Goal: Task Accomplishment & Management: Manage account settings

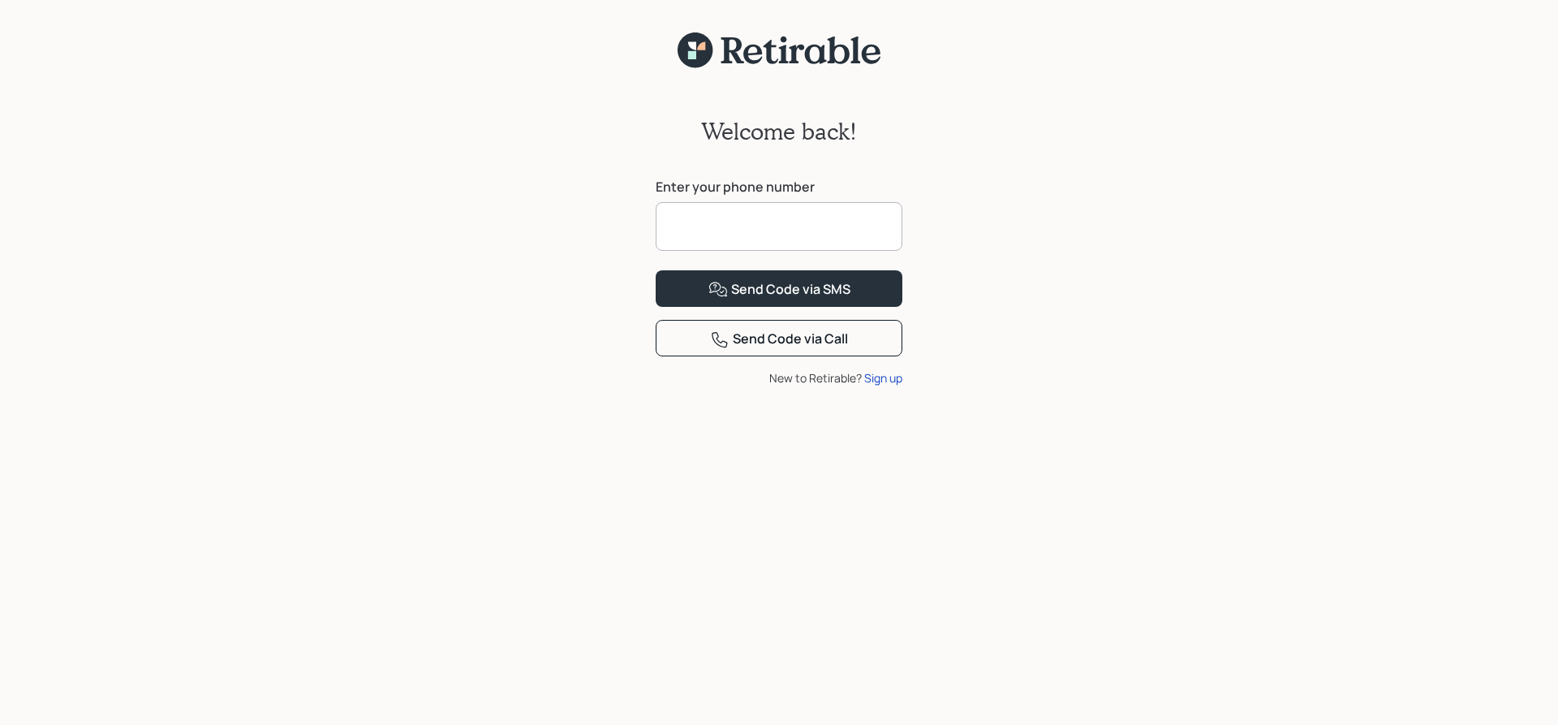
click at [769, 227] on input at bounding box center [779, 226] width 247 height 49
type input "**********"
click at [732, 299] on div "Send Code via SMS" at bounding box center [779, 289] width 142 height 19
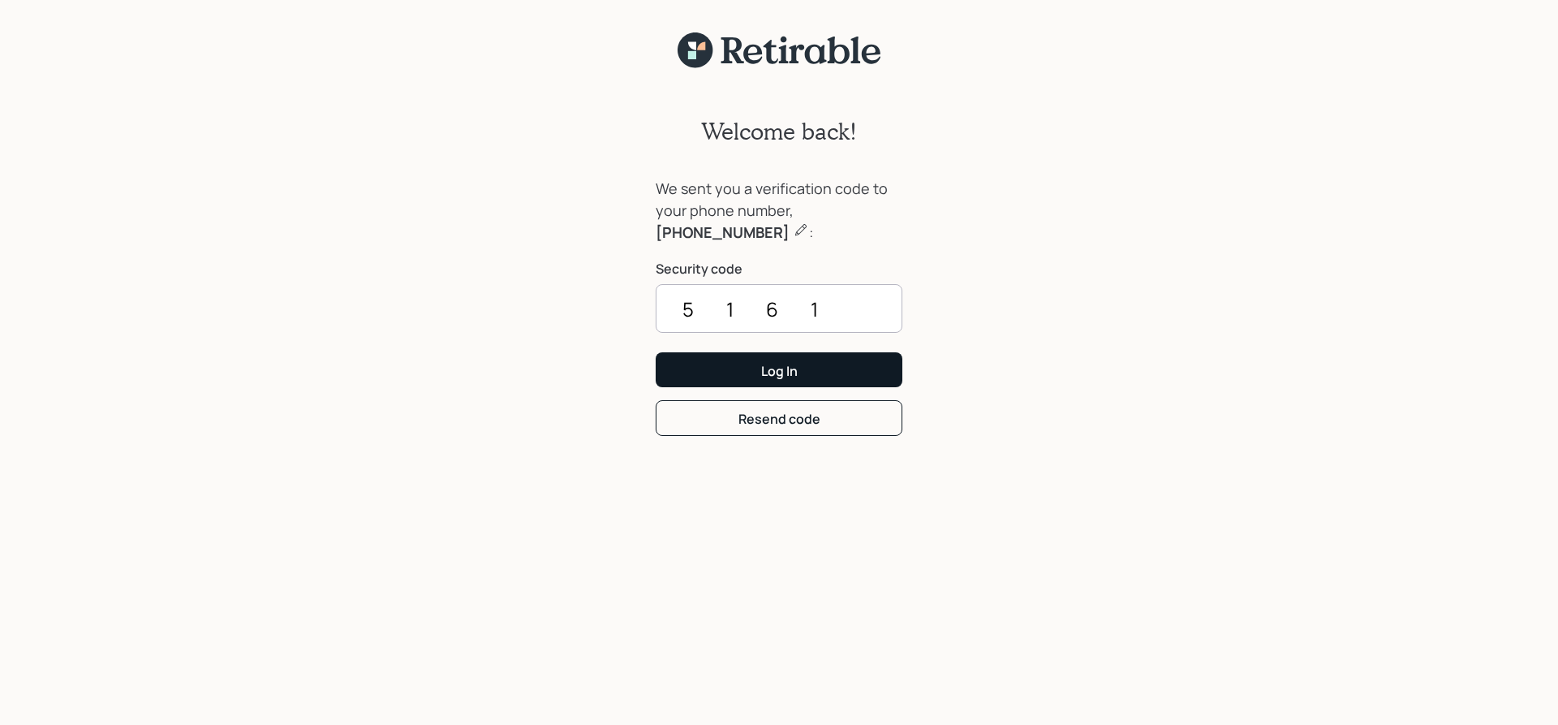
type input "5161"
click at [728, 378] on button "Log In" at bounding box center [779, 369] width 247 height 35
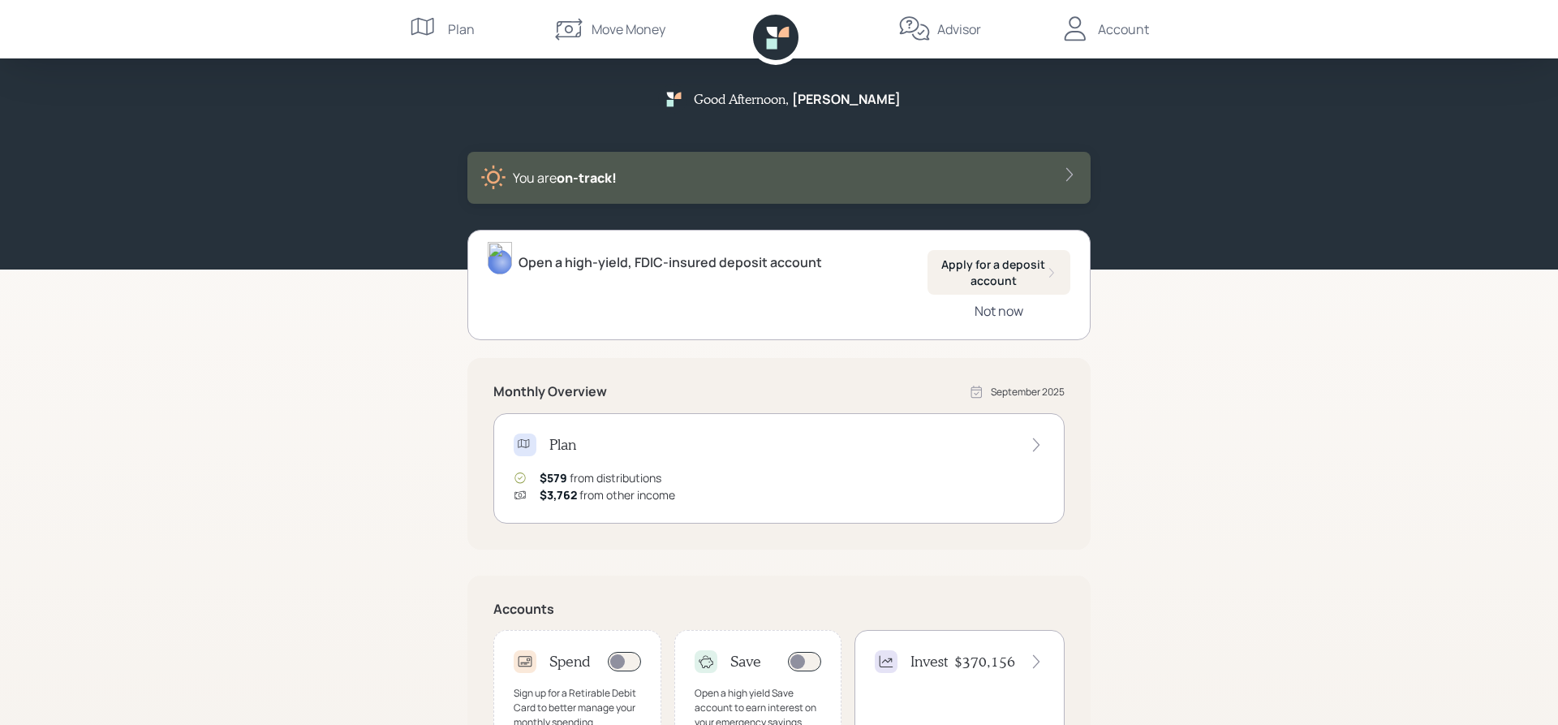
click at [993, 312] on div "Not now" at bounding box center [999, 311] width 49 height 18
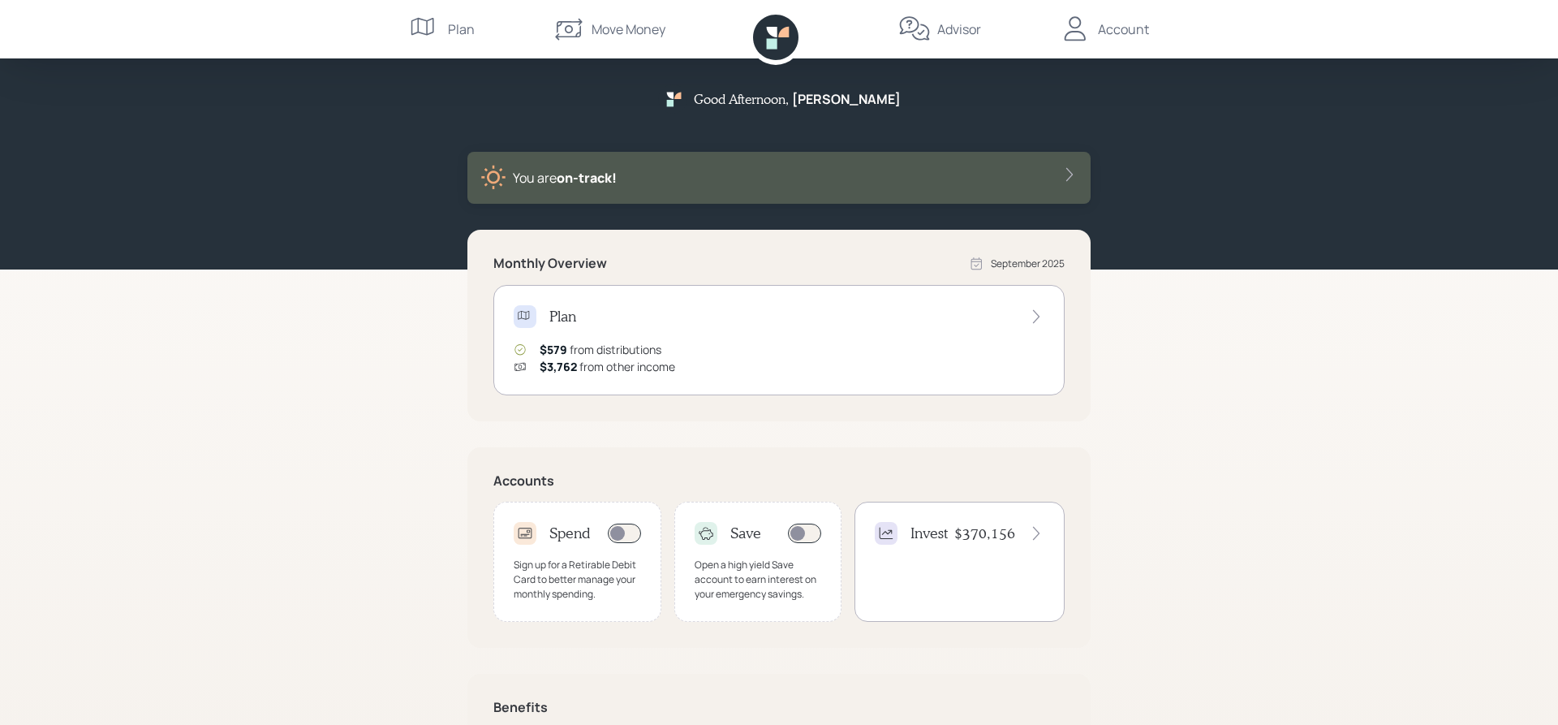
click at [1141, 28] on div "Account" at bounding box center [1123, 28] width 51 height 19
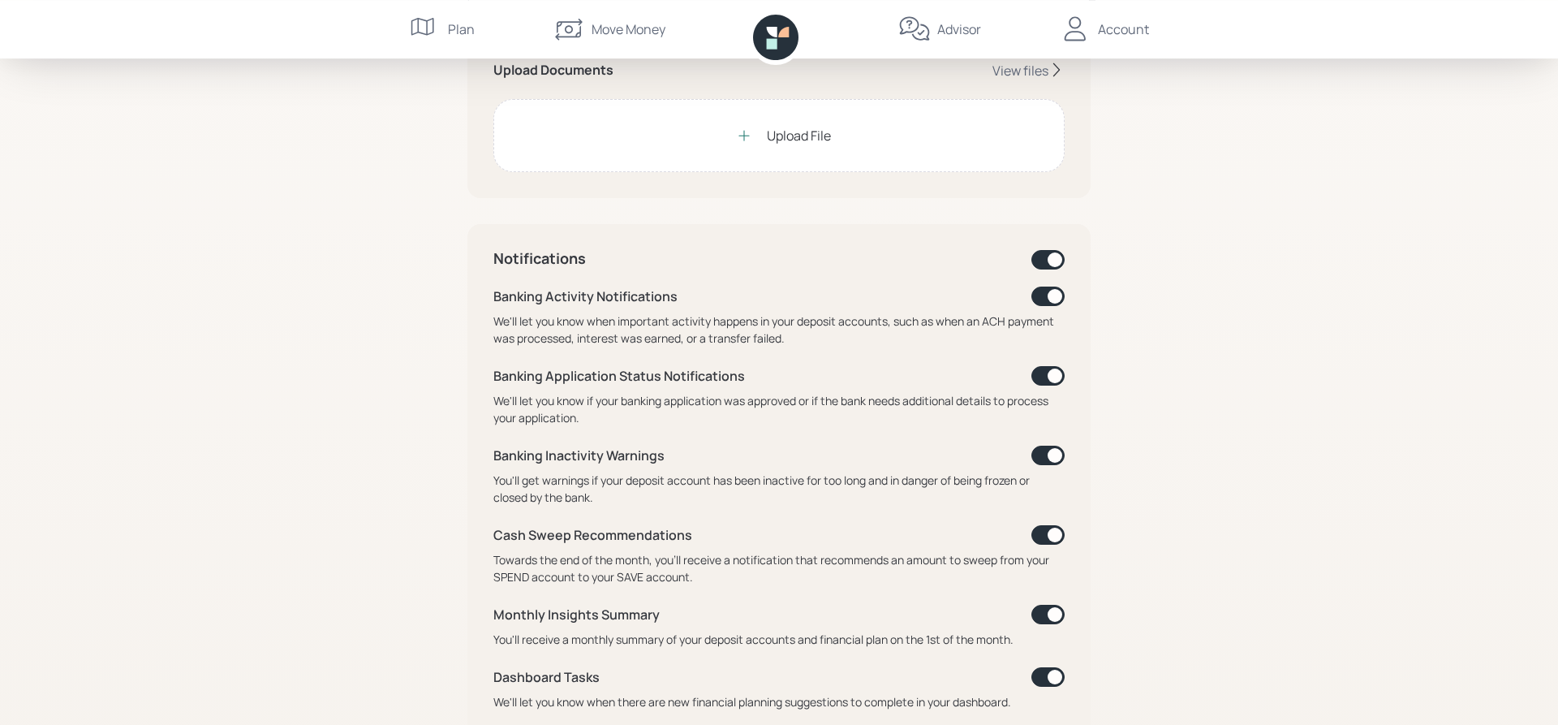
scroll to position [497, 0]
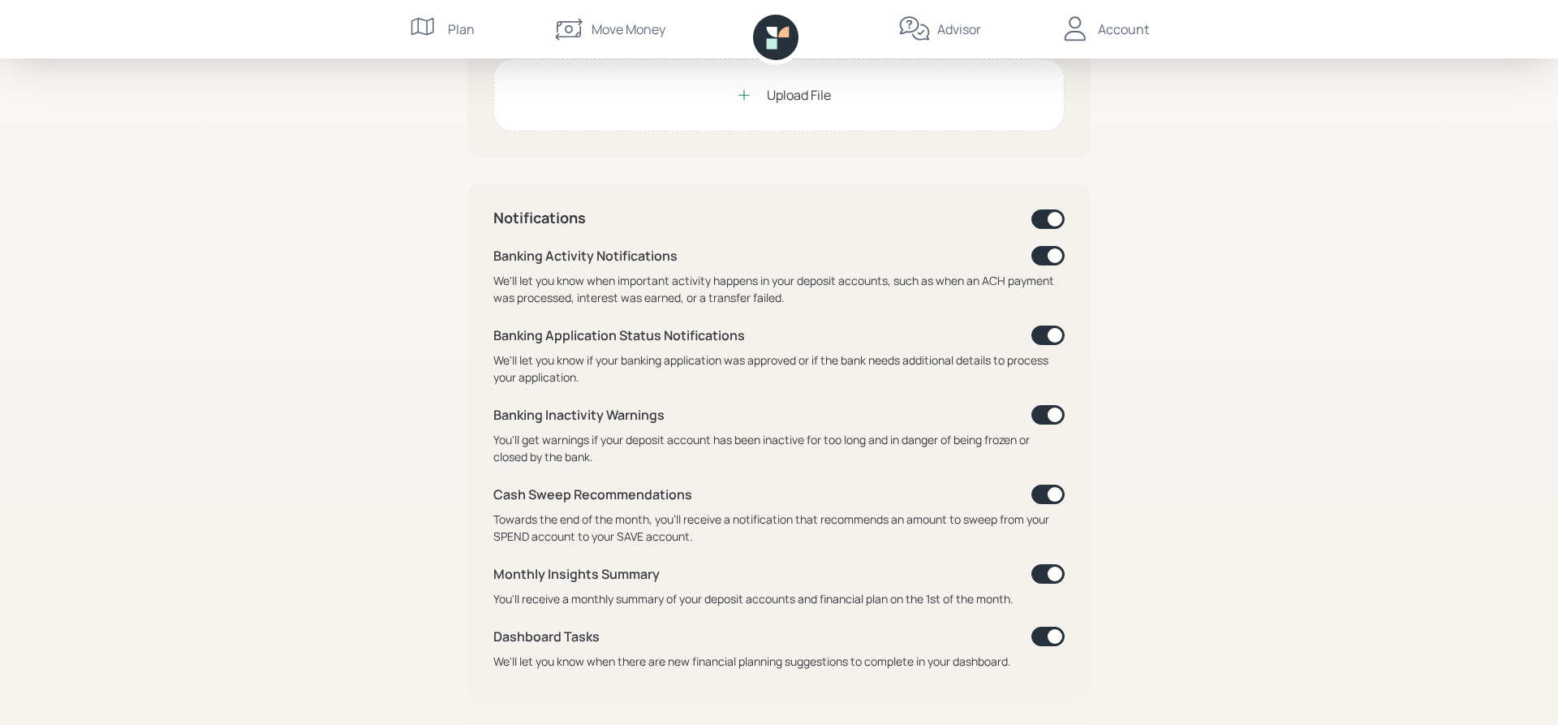
drag, startPoint x: 1053, startPoint y: 253, endPoint x: 1037, endPoint y: 265, distance: 19.8
click at [1037, 265] on span at bounding box center [1047, 255] width 33 height 19
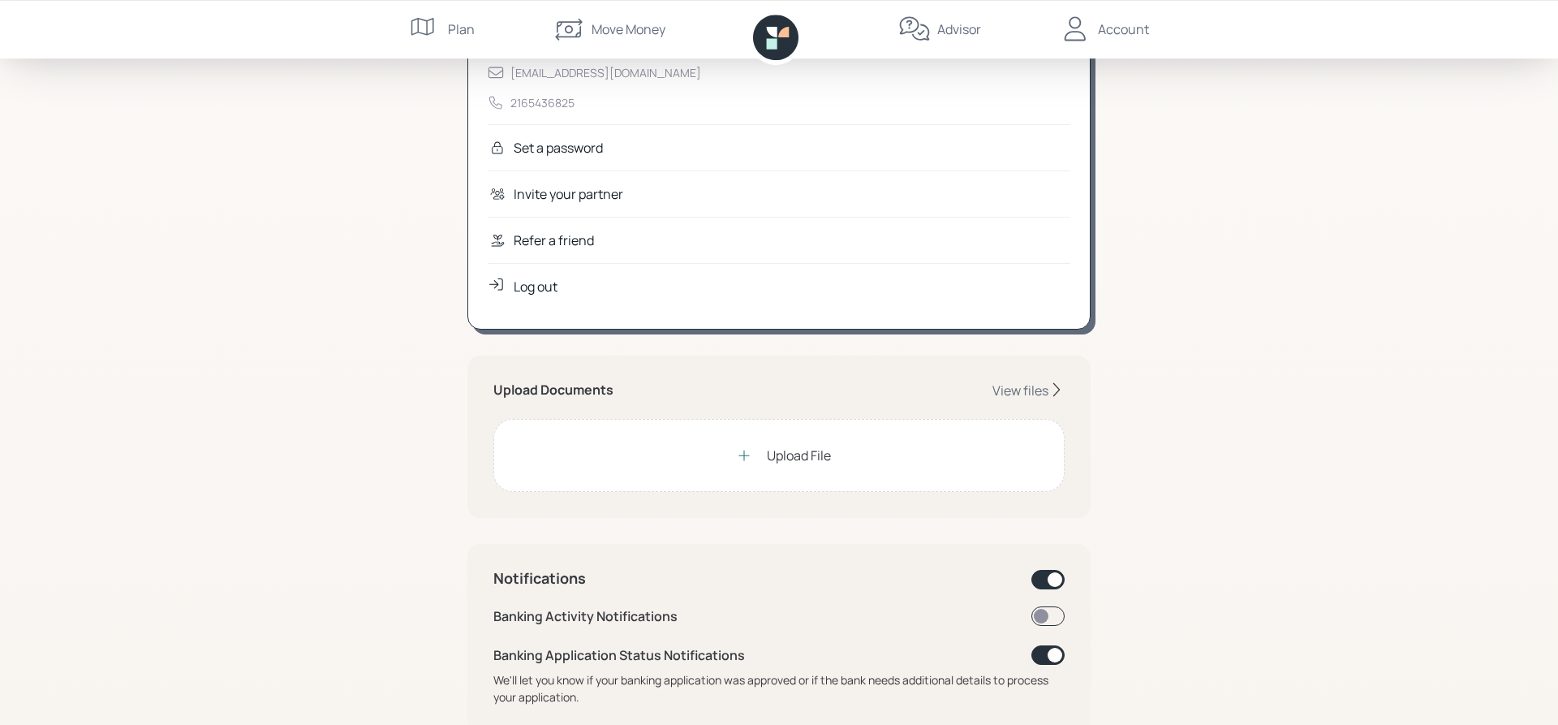
scroll to position [0, 0]
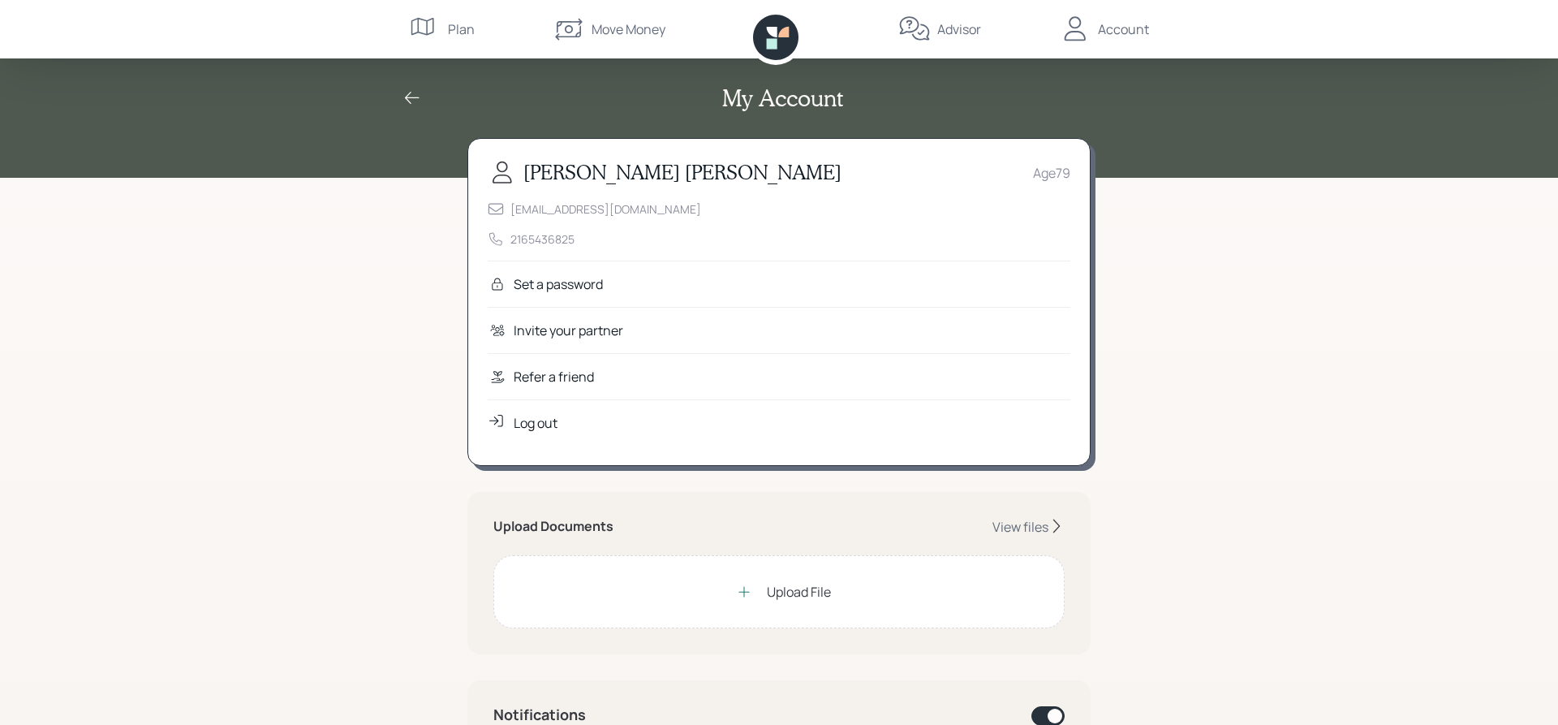
click at [457, 28] on div "Plan" at bounding box center [461, 28] width 27 height 19
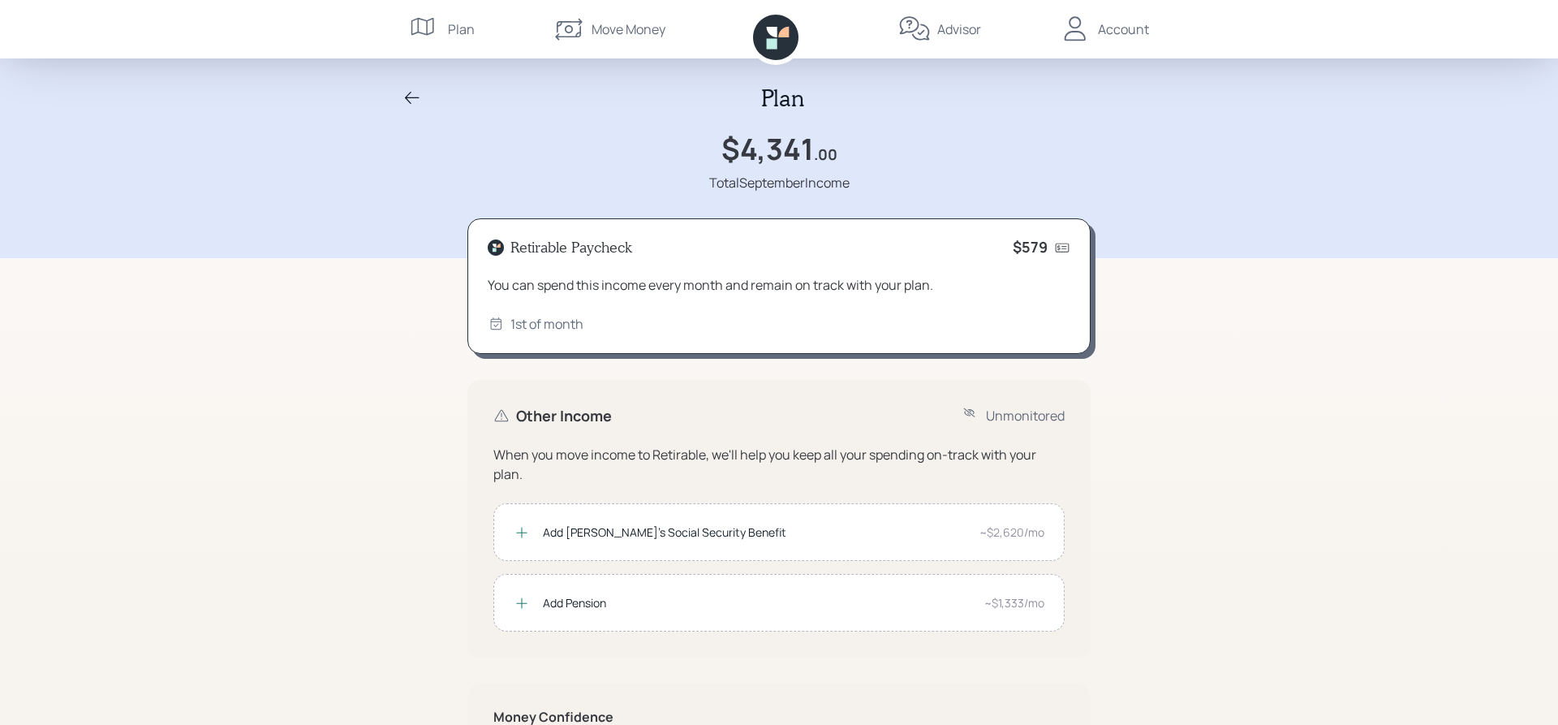
click at [407, 95] on icon at bounding box center [412, 97] width 19 height 19
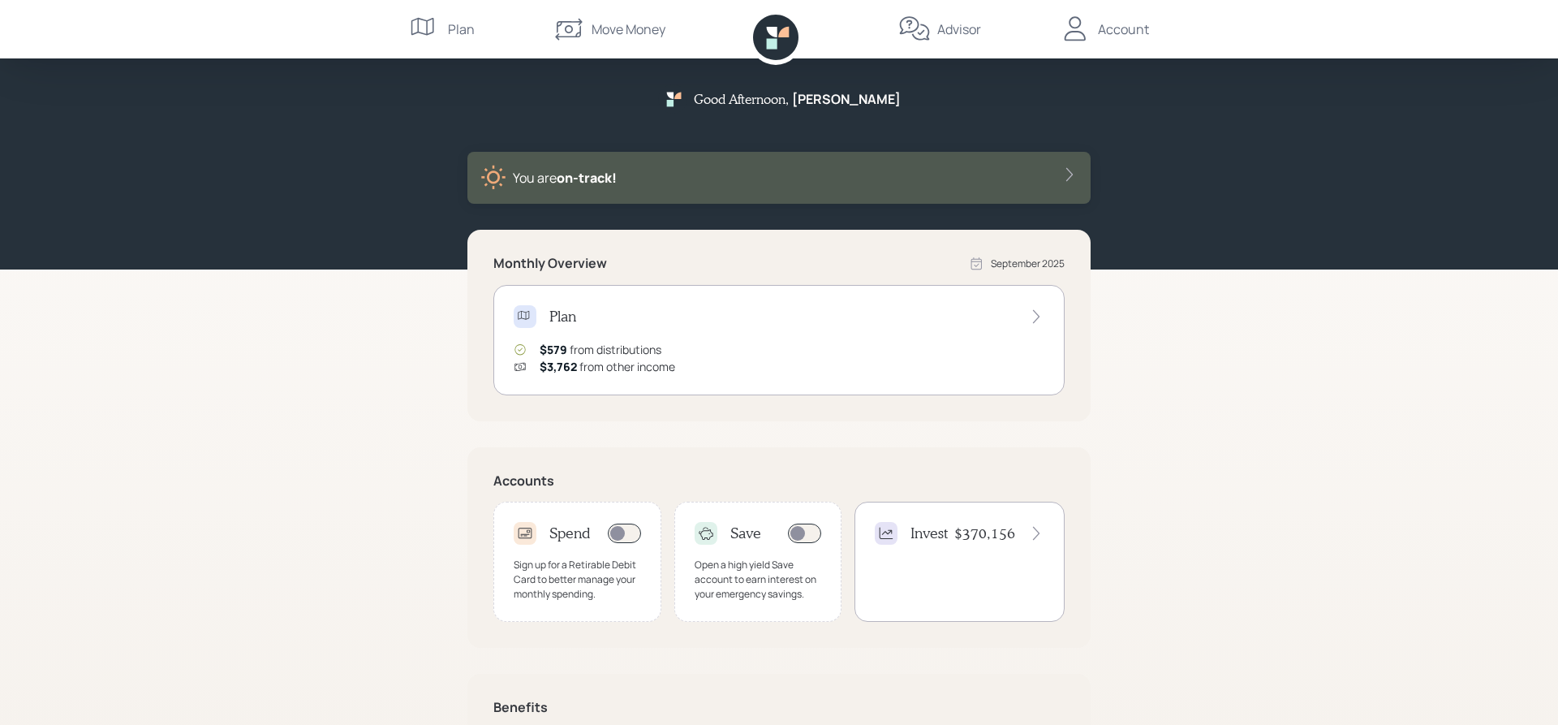
click at [1037, 316] on icon at bounding box center [1036, 316] width 16 height 16
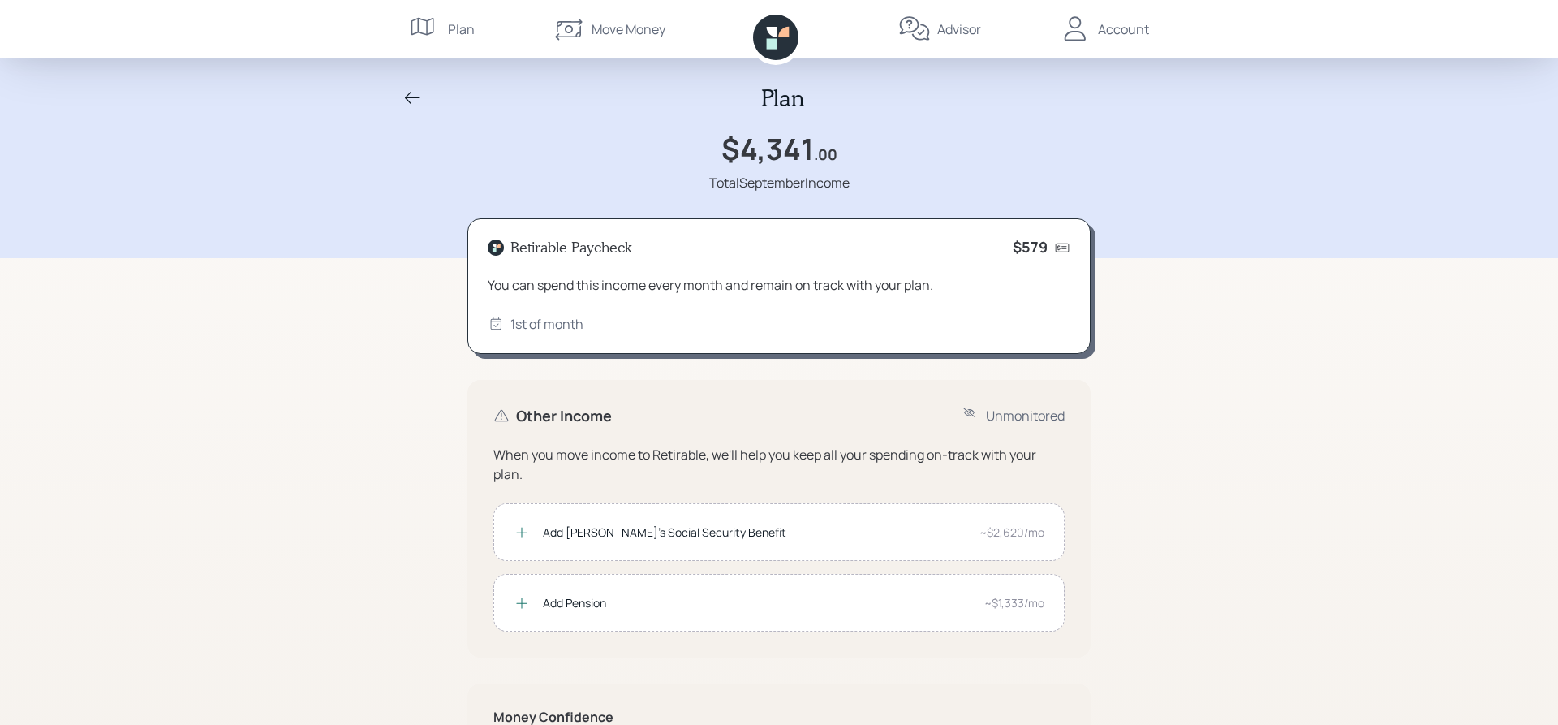
click at [410, 94] on icon at bounding box center [412, 97] width 19 height 19
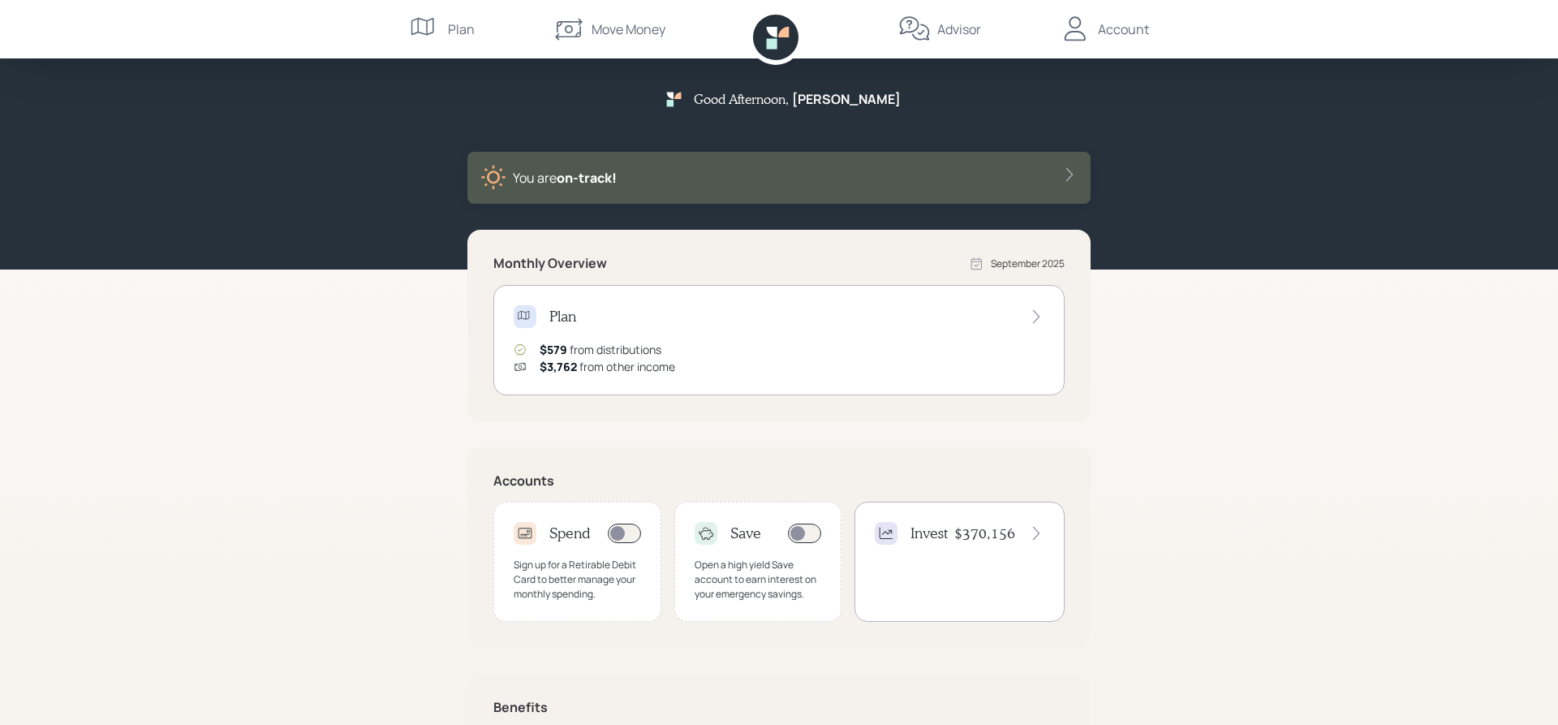
click at [1071, 173] on icon at bounding box center [1069, 175] width 6 height 14
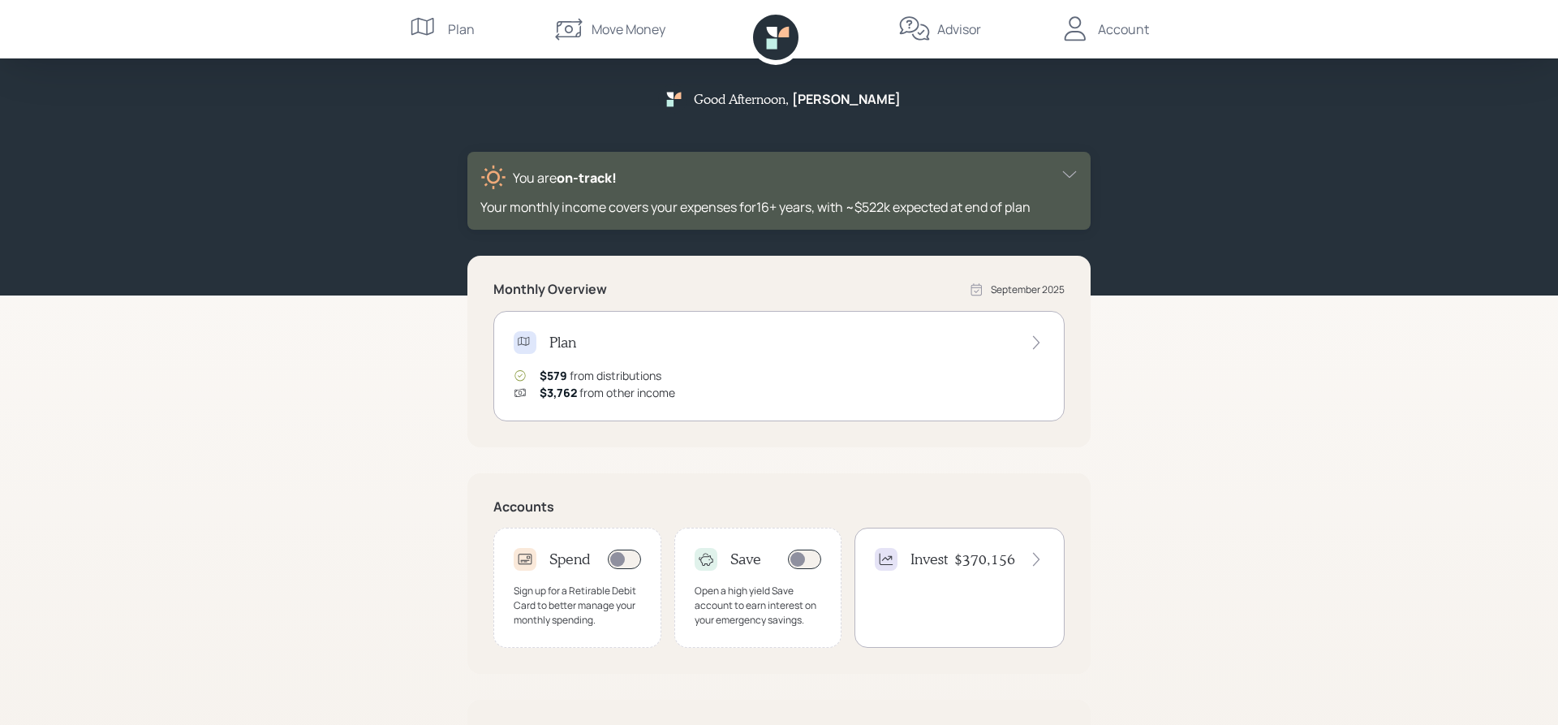
click at [1071, 173] on icon at bounding box center [1069, 174] width 16 height 16
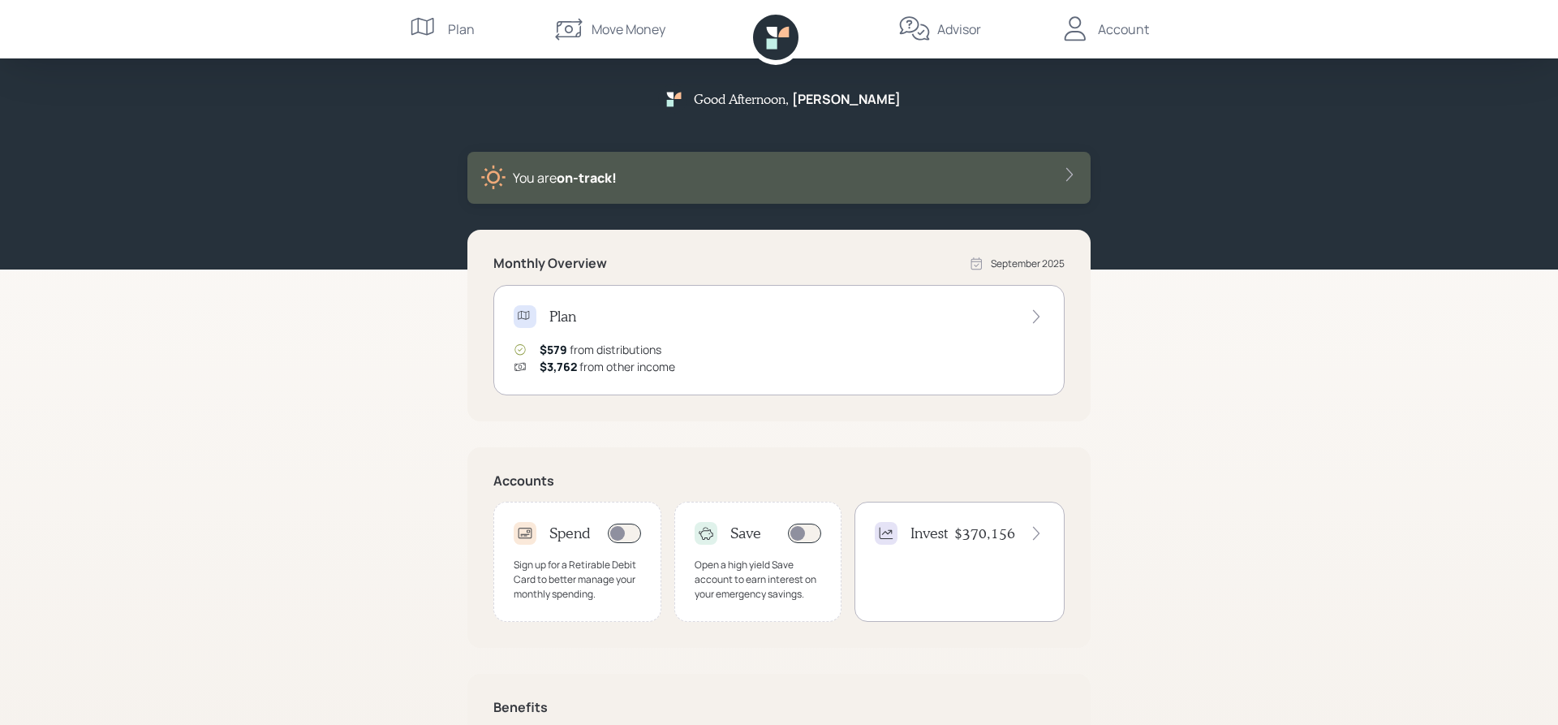
click at [625, 31] on div "Move Money" at bounding box center [629, 28] width 74 height 19
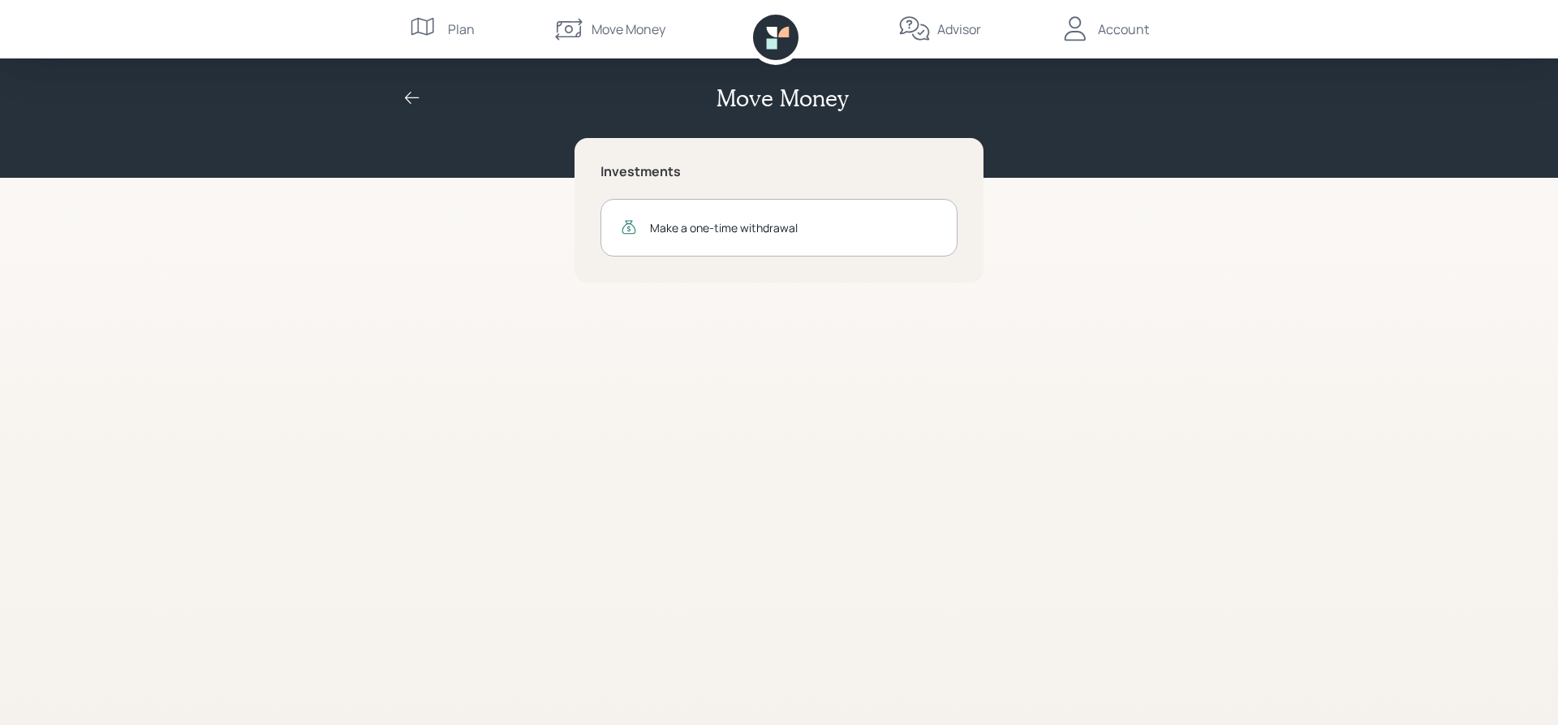
click at [444, 25] on div "Plan" at bounding box center [442, 29] width 66 height 58
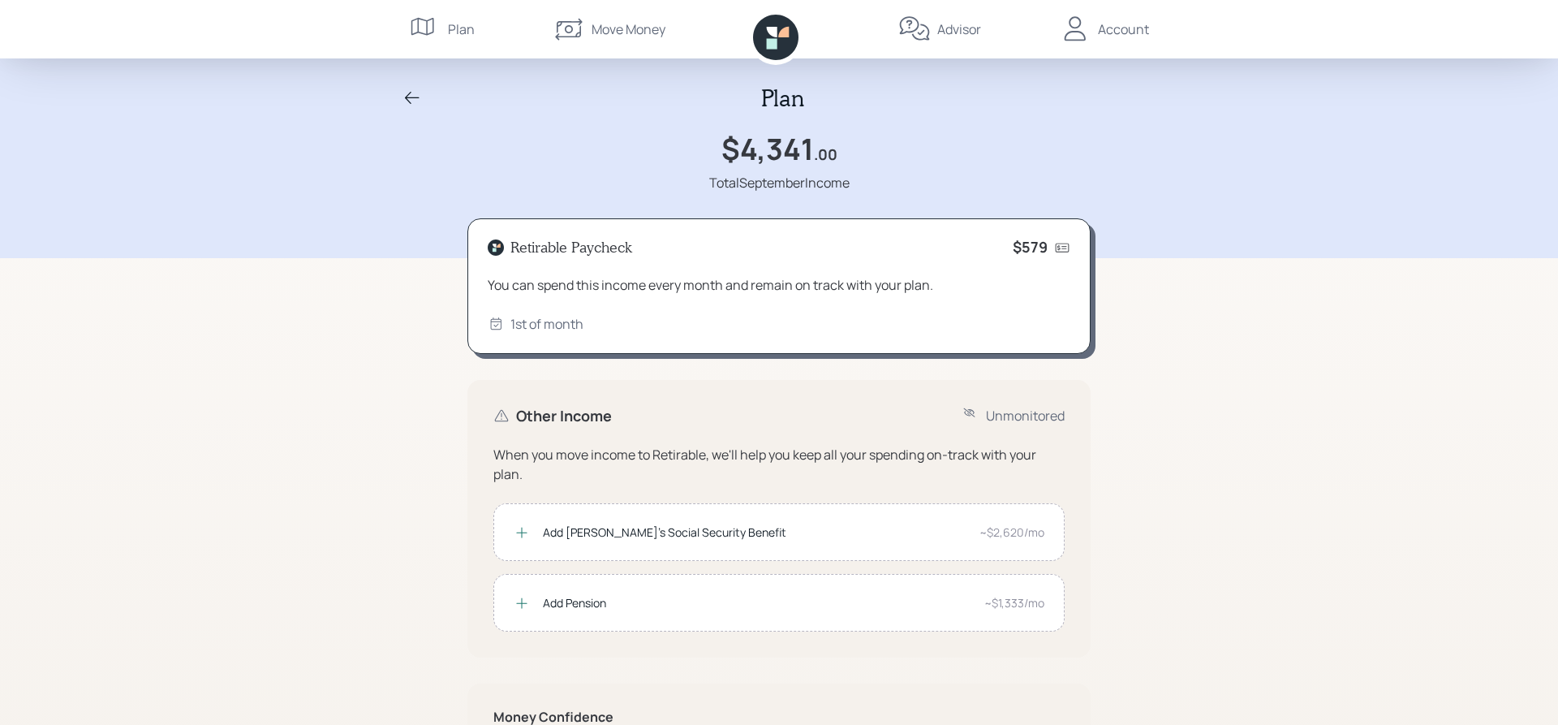
click at [939, 32] on div "Advisor" at bounding box center [959, 28] width 44 height 19
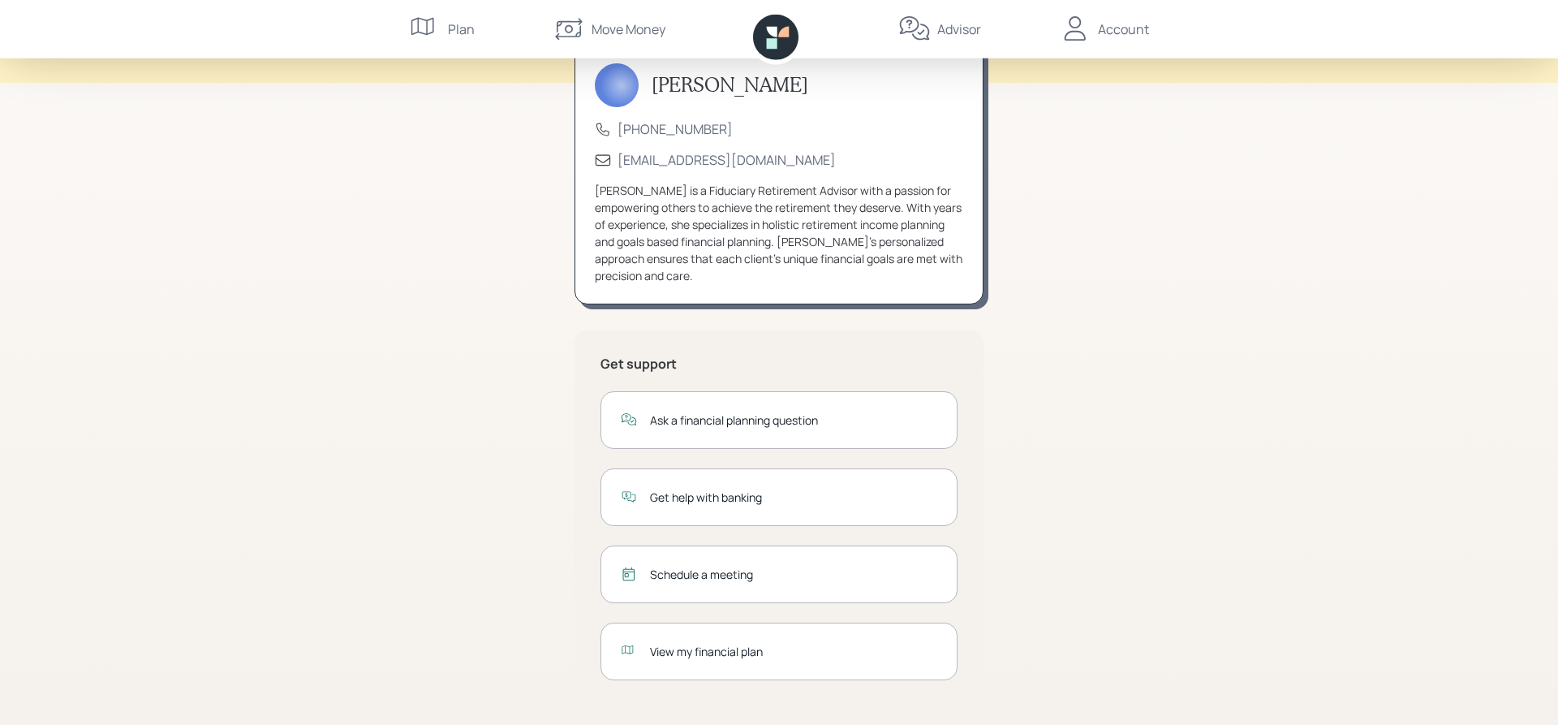
scroll to position [102, 0]
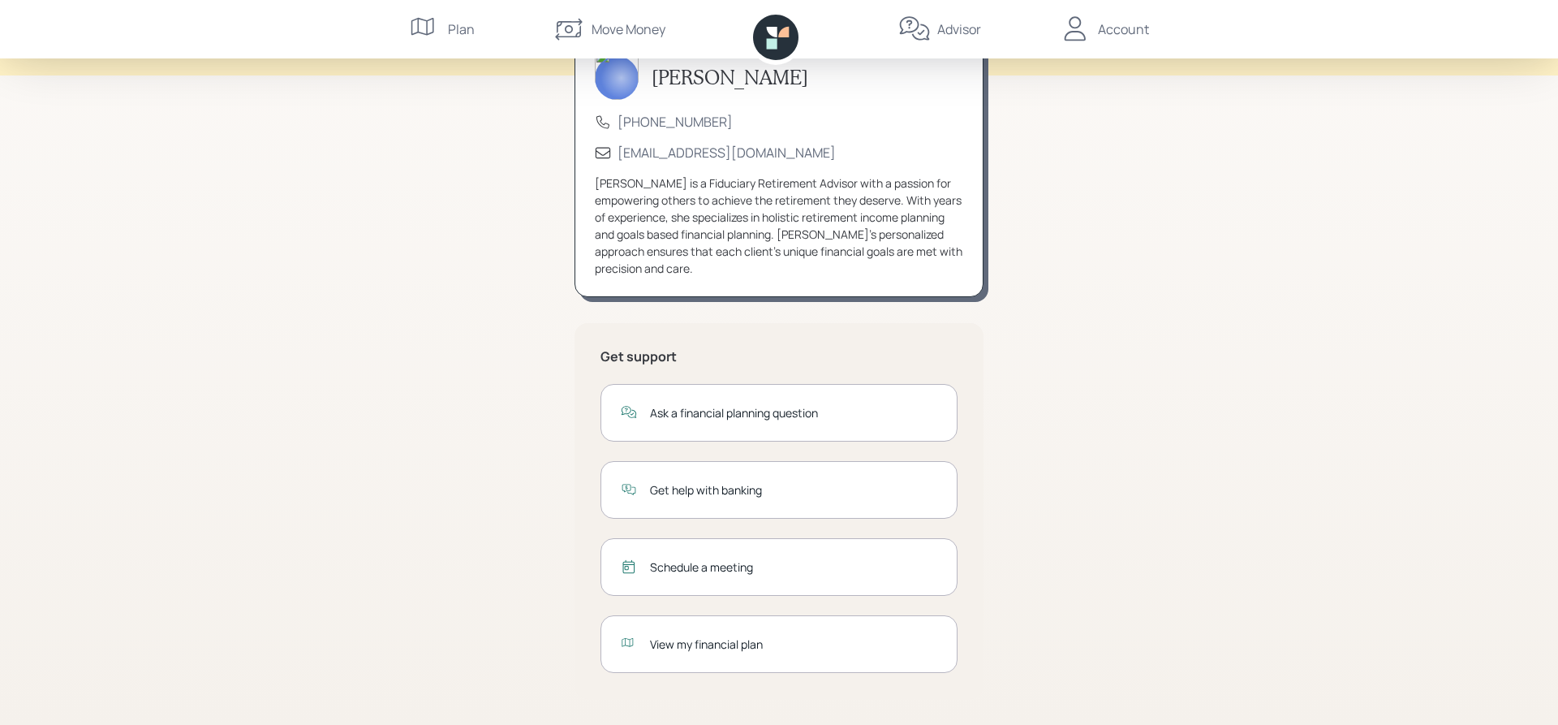
click at [743, 642] on div "View my financial plan" at bounding box center [793, 643] width 287 height 17
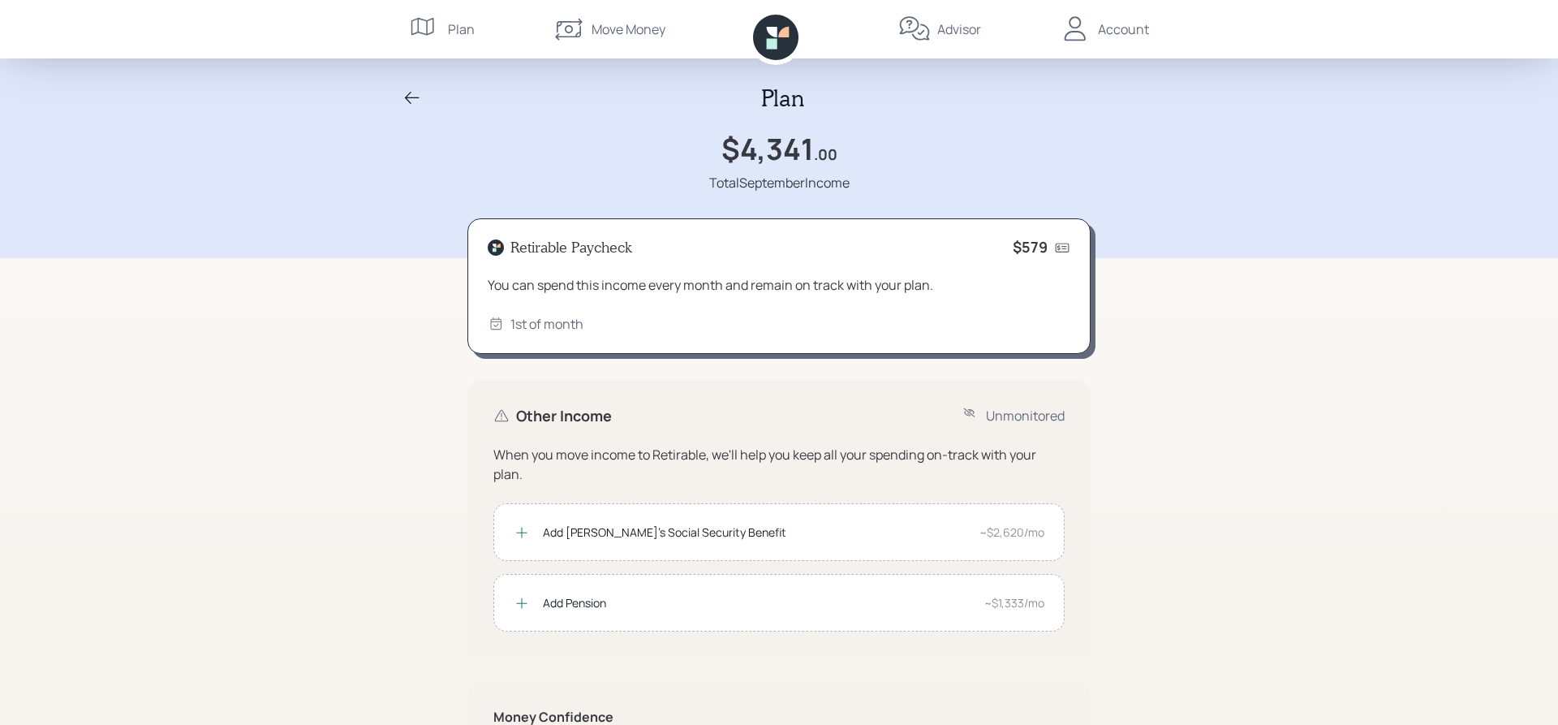
click at [407, 95] on icon at bounding box center [412, 97] width 19 height 19
click at [1121, 29] on div "Account" at bounding box center [1123, 28] width 51 height 19
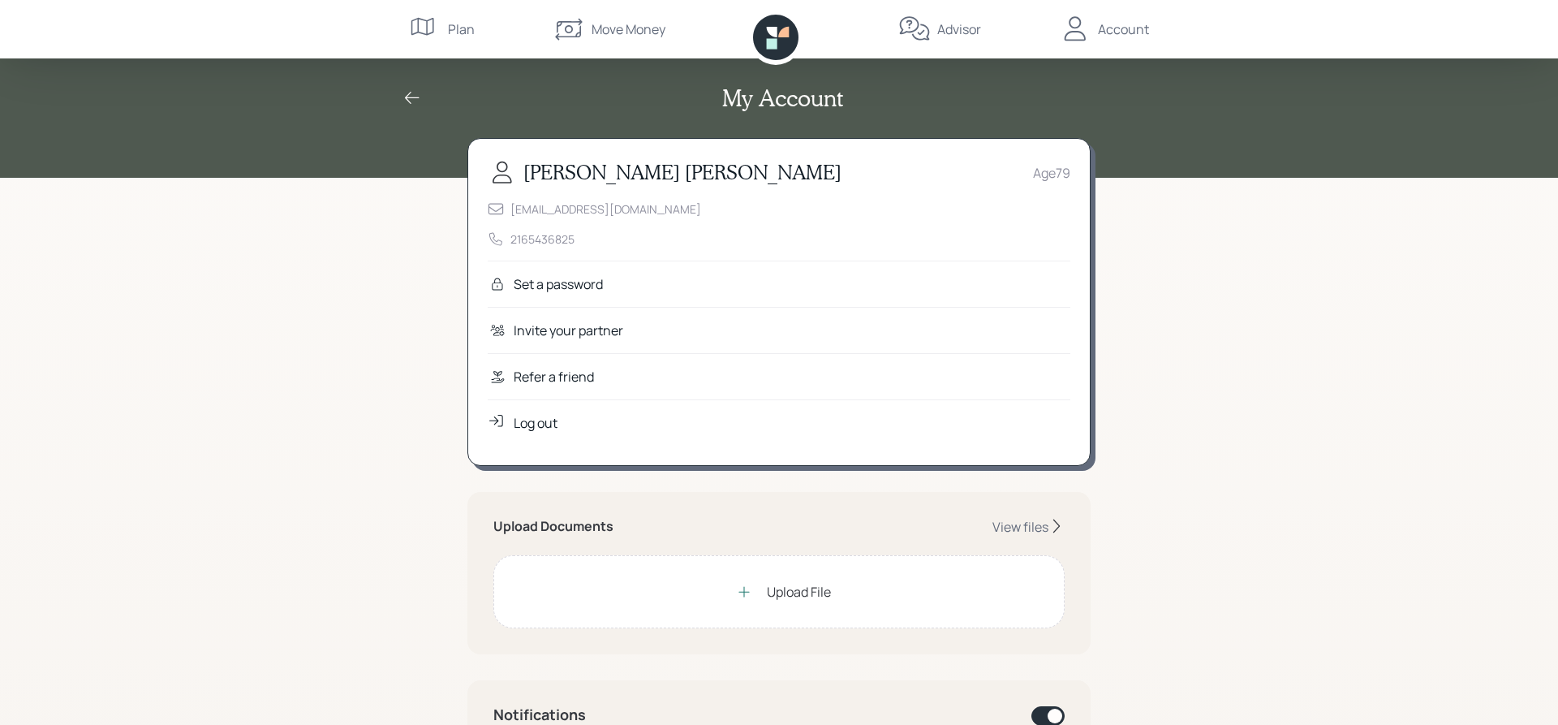
click at [552, 428] on div "Log out" at bounding box center [536, 422] width 44 height 19
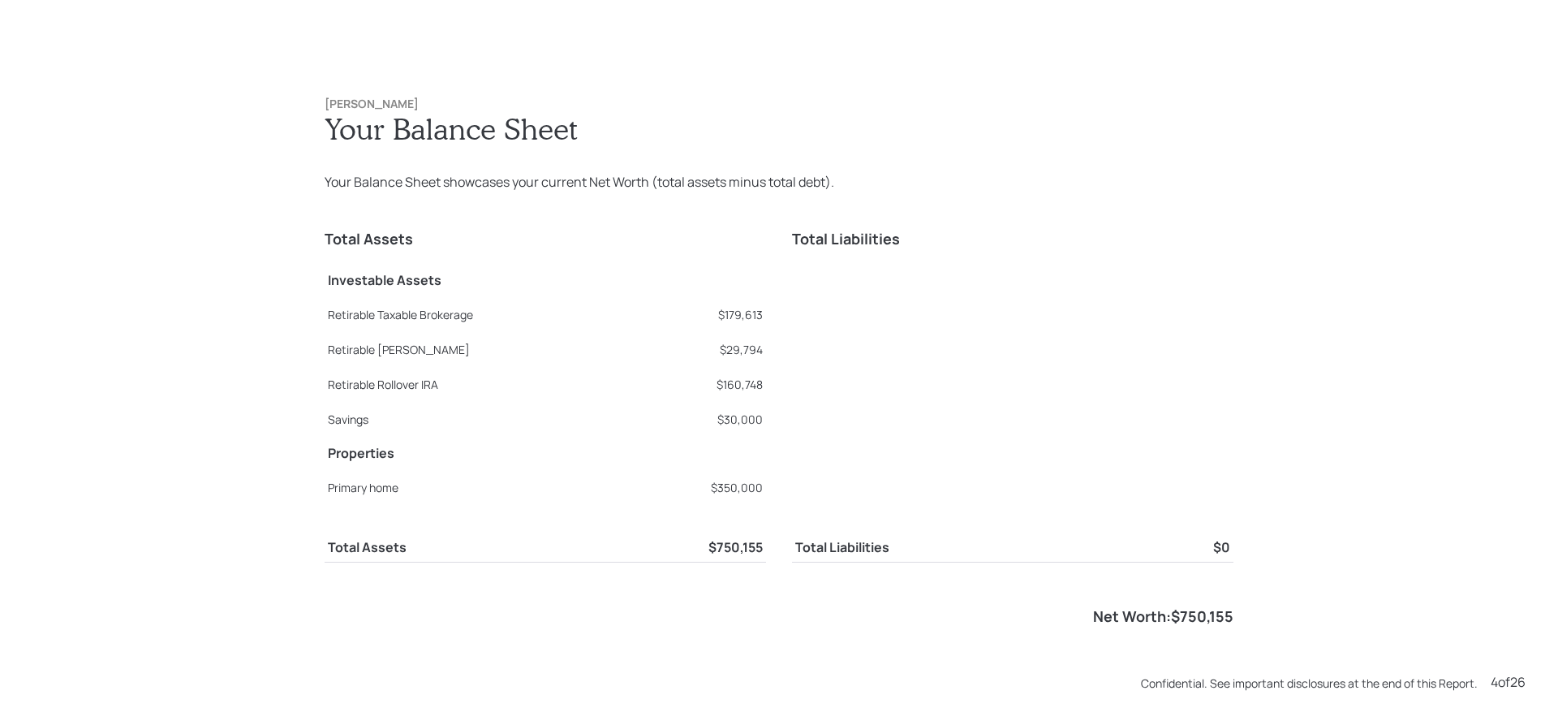
scroll to position [2174, 0]
